Goal: Information Seeking & Learning: Learn about a topic

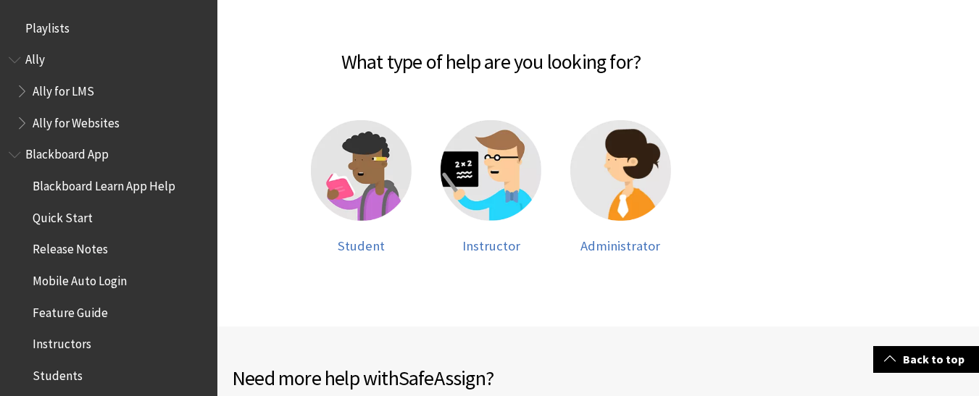
scroll to position [1619, 0]
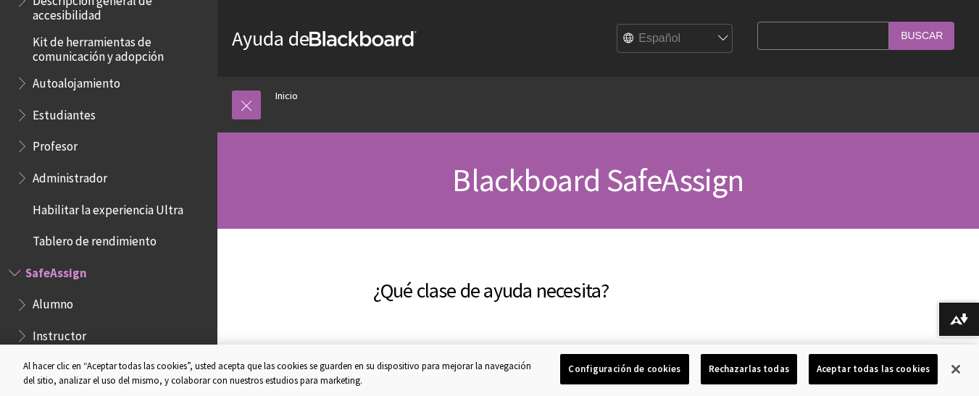
click at [74, 118] on span "Estudiantes" at bounding box center [64, 113] width 63 height 20
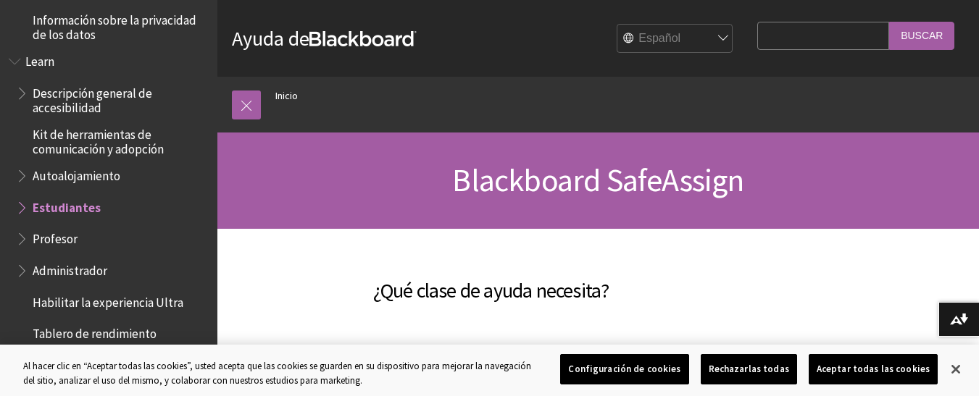
scroll to position [976, 0]
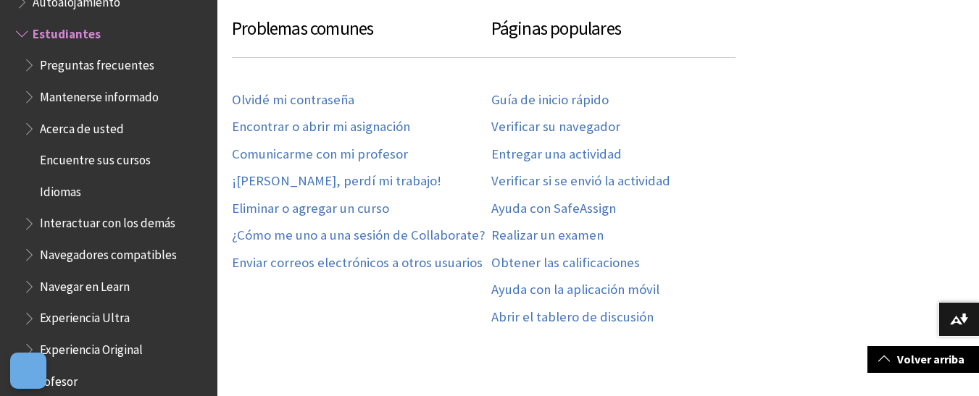
scroll to position [806, 0]
